Goal: Task Accomplishment & Management: Manage account settings

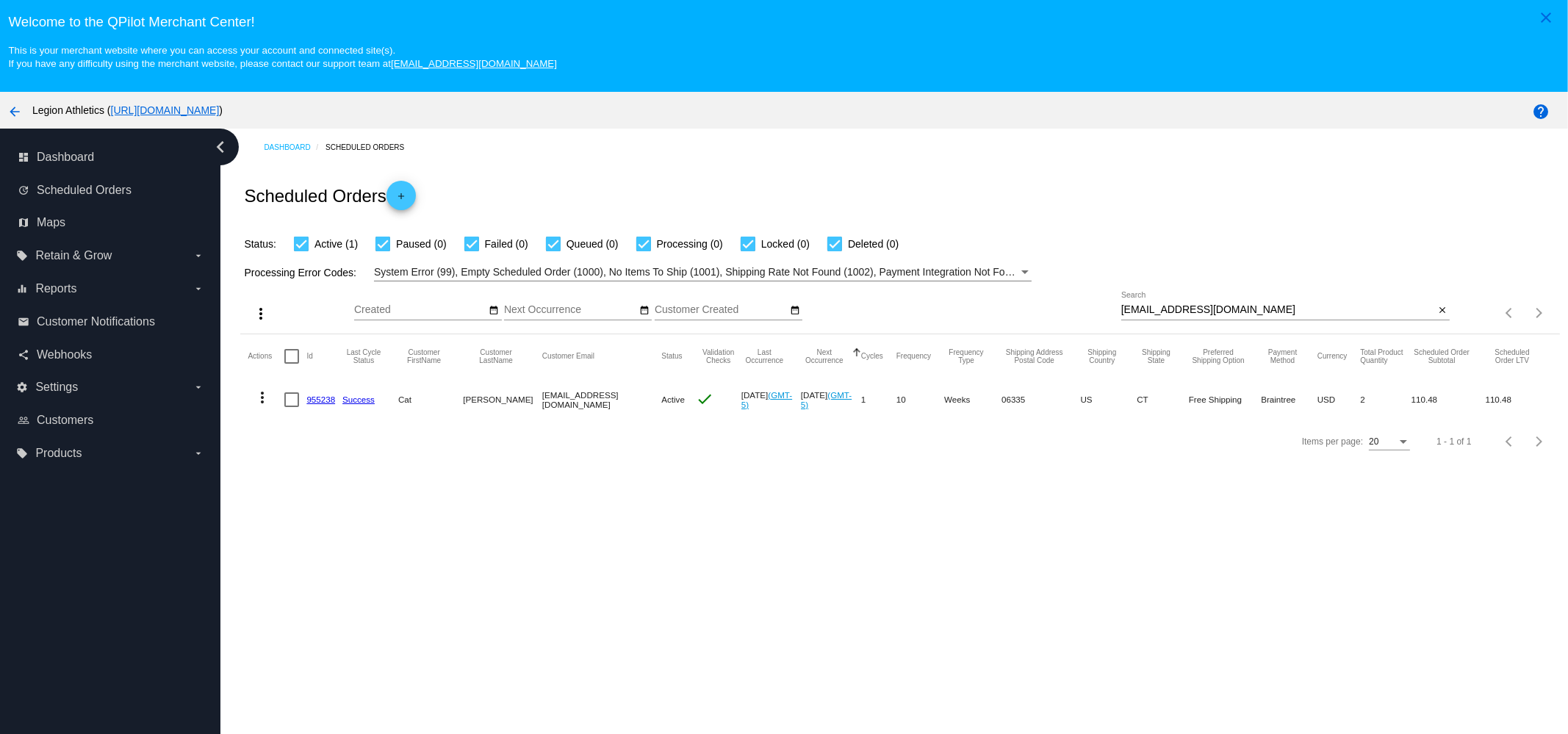
click at [1228, 323] on div "[EMAIL_ADDRESS][DOMAIN_NAME] Search close" at bounding box center [1286, 312] width 329 height 42
click at [1237, 315] on input "[EMAIL_ADDRESS][DOMAIN_NAME]" at bounding box center [1278, 309] width 314 height 12
paste input "ciaralatimer22"
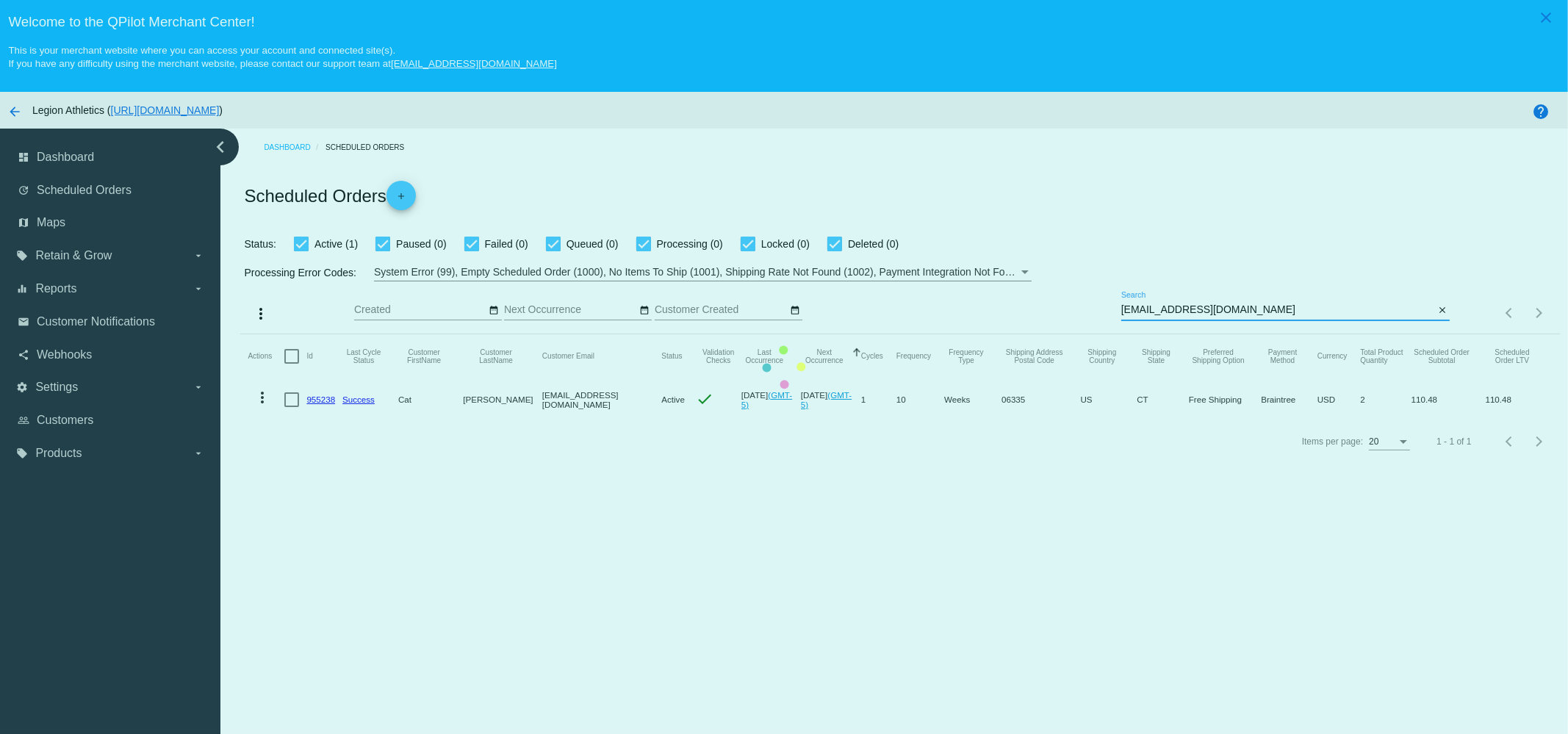
type input "[EMAIL_ADDRESS][DOMAIN_NAME]"
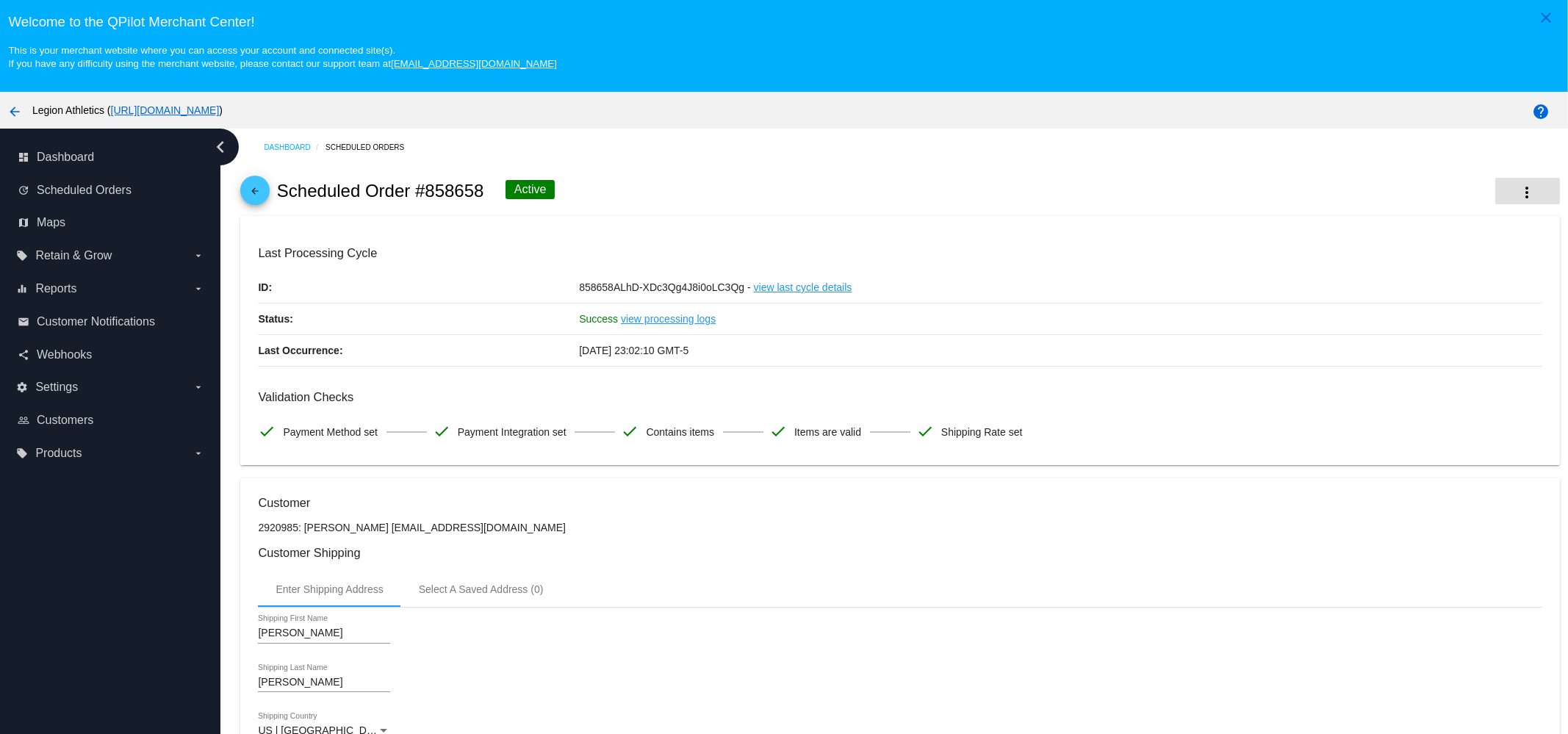
click at [1519, 189] on mat-icon "more_vert" at bounding box center [1528, 193] width 18 height 18
click at [1383, 350] on button "delete Delete" at bounding box center [1428, 342] width 205 height 35
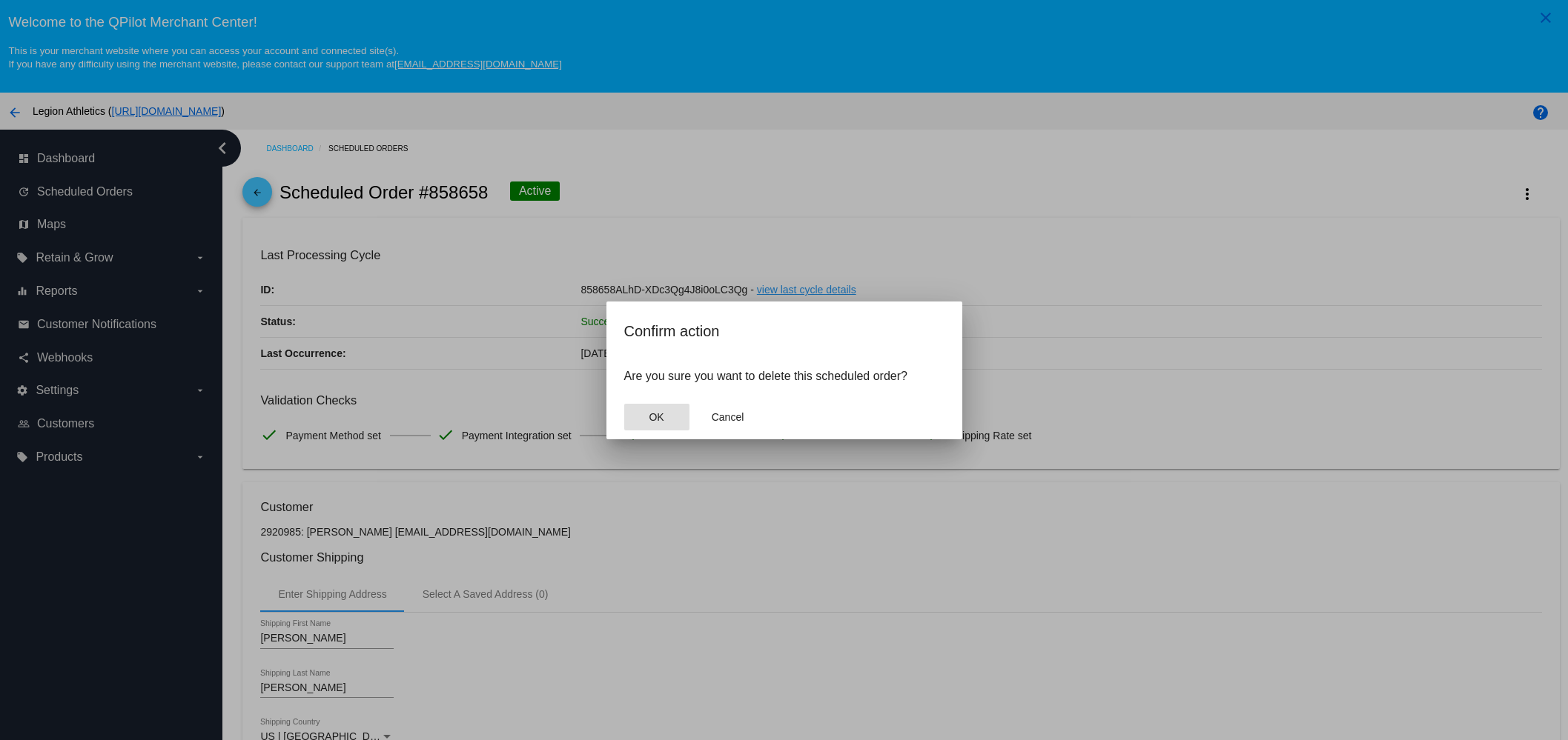
click at [637, 419] on button "OK" at bounding box center [656, 417] width 65 height 27
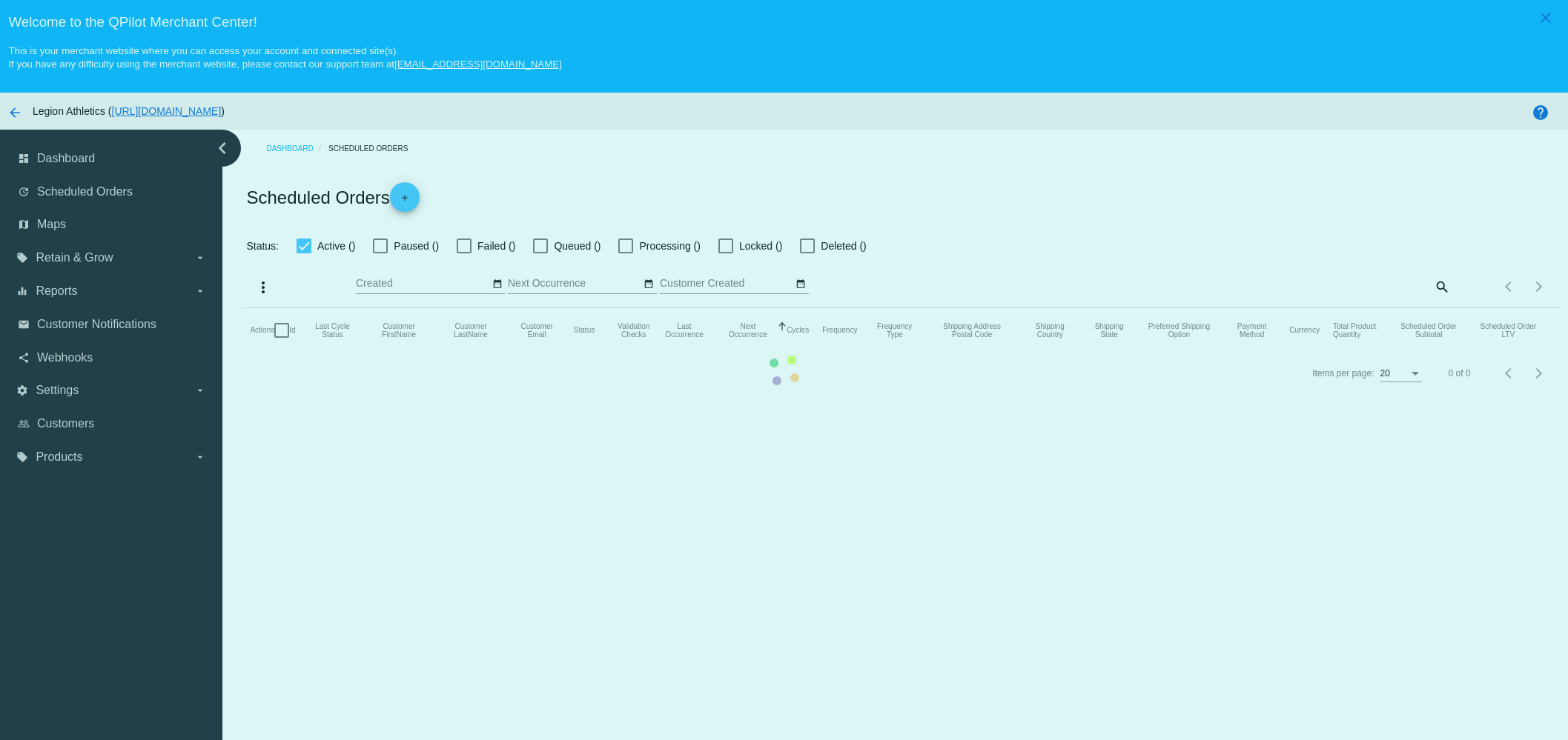
checkbox input "true"
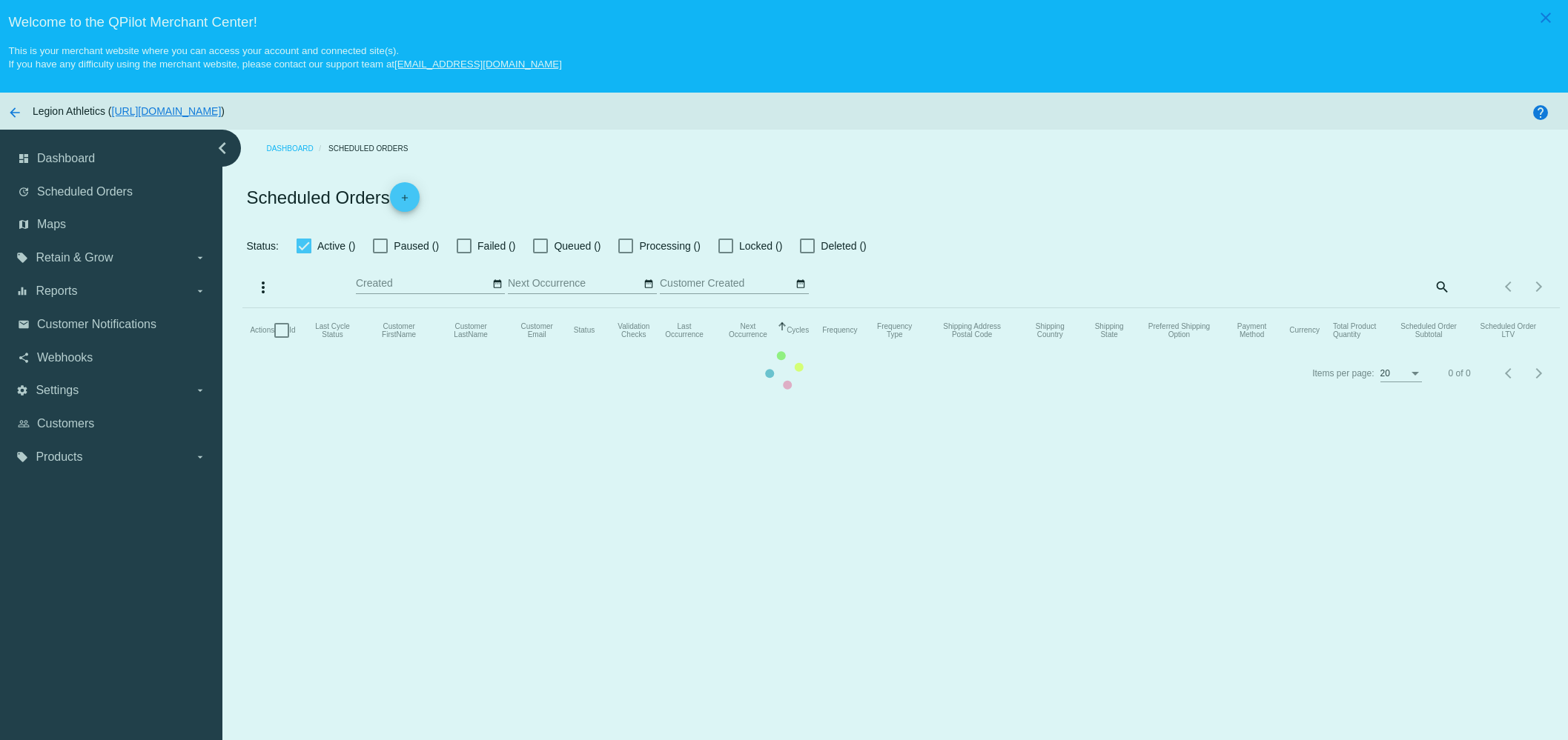
checkbox input "true"
